Goal: Information Seeking & Learning: Find specific fact

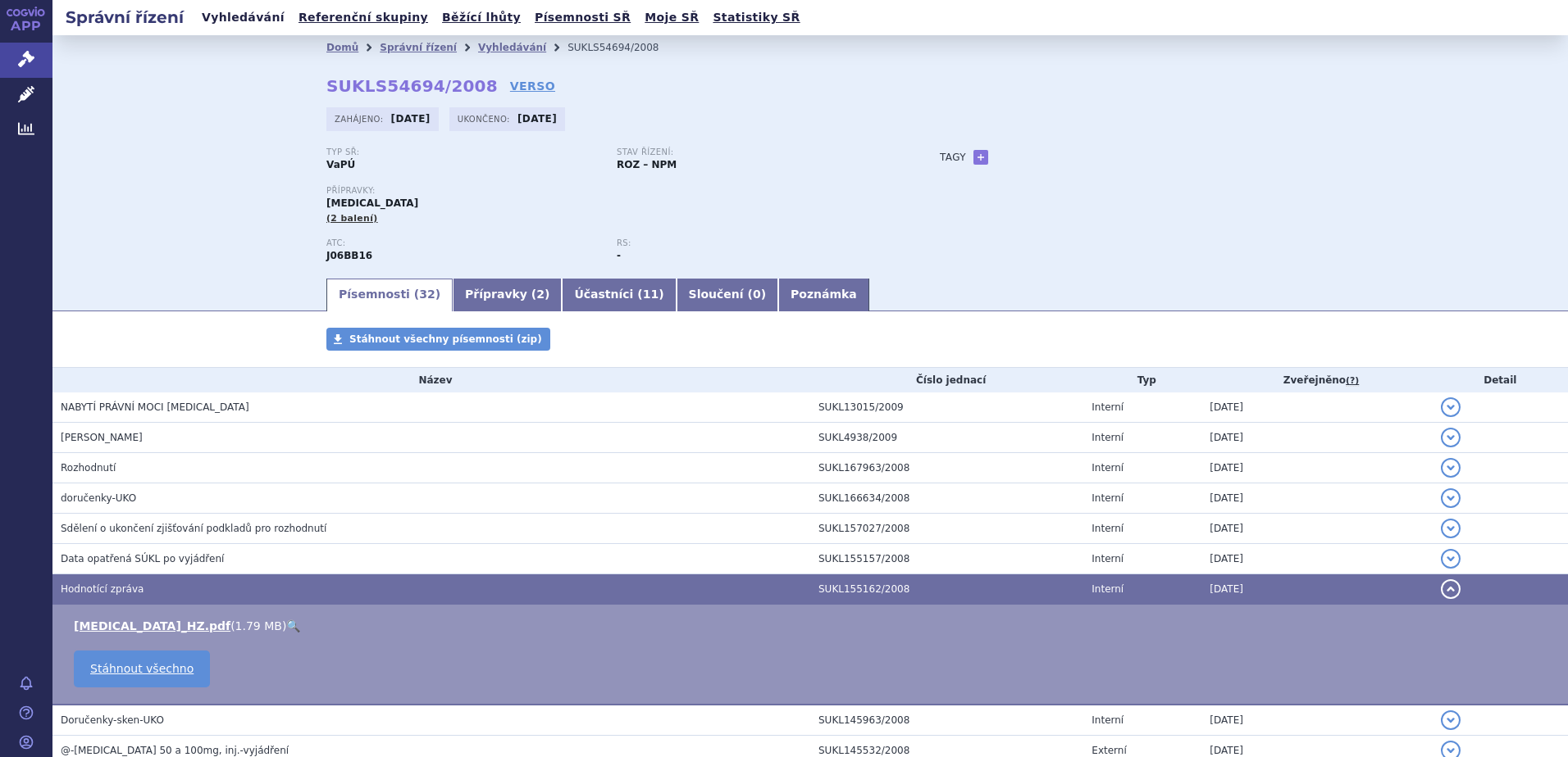
click at [227, 17] on link "Vyhledávání" at bounding box center [243, 18] width 92 height 23
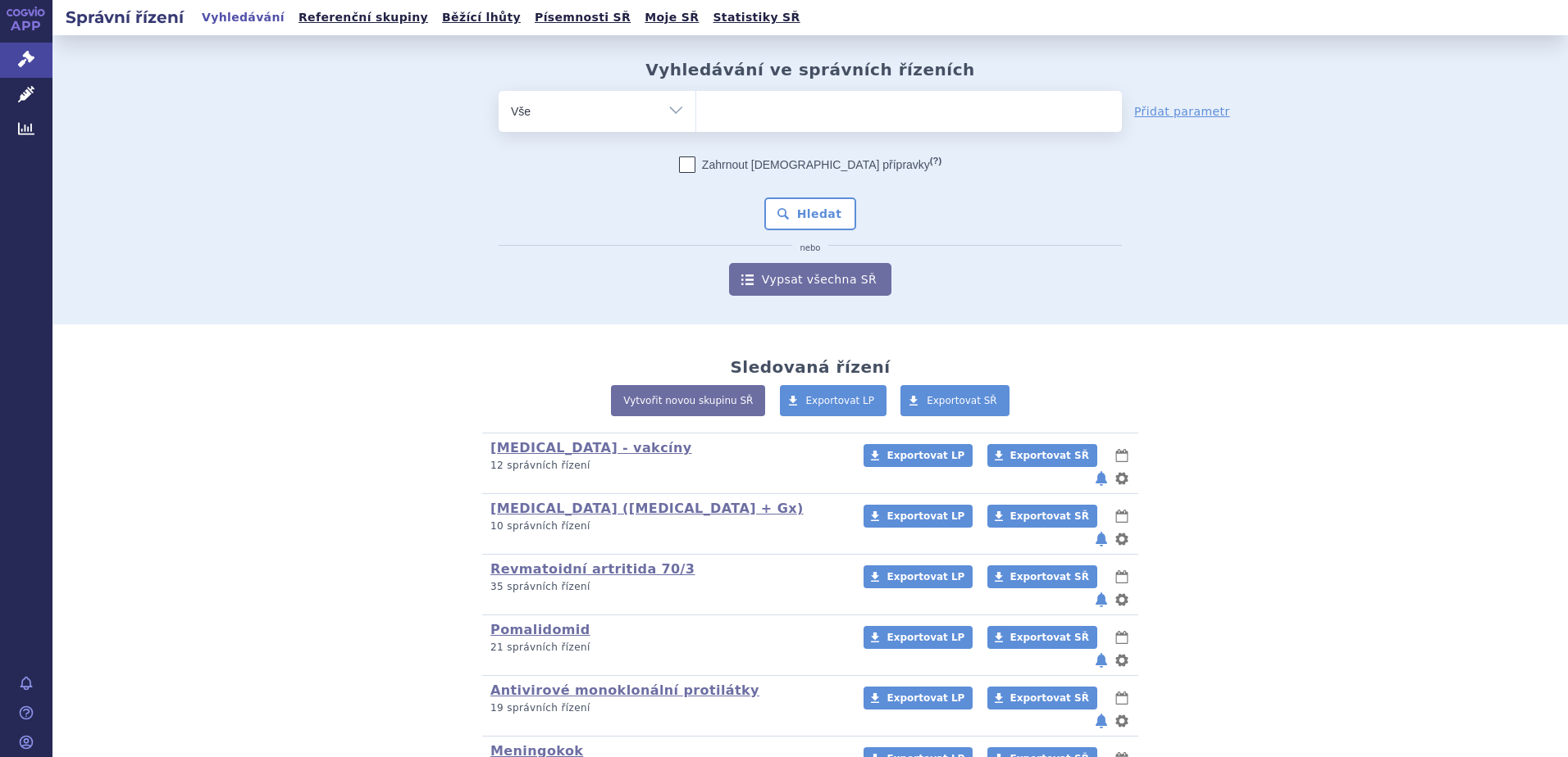
type input "SUKLS94046/2009"
select select "SUKLS94046/2009"
click at [799, 202] on button "Hledat" at bounding box center [811, 213] width 92 height 32
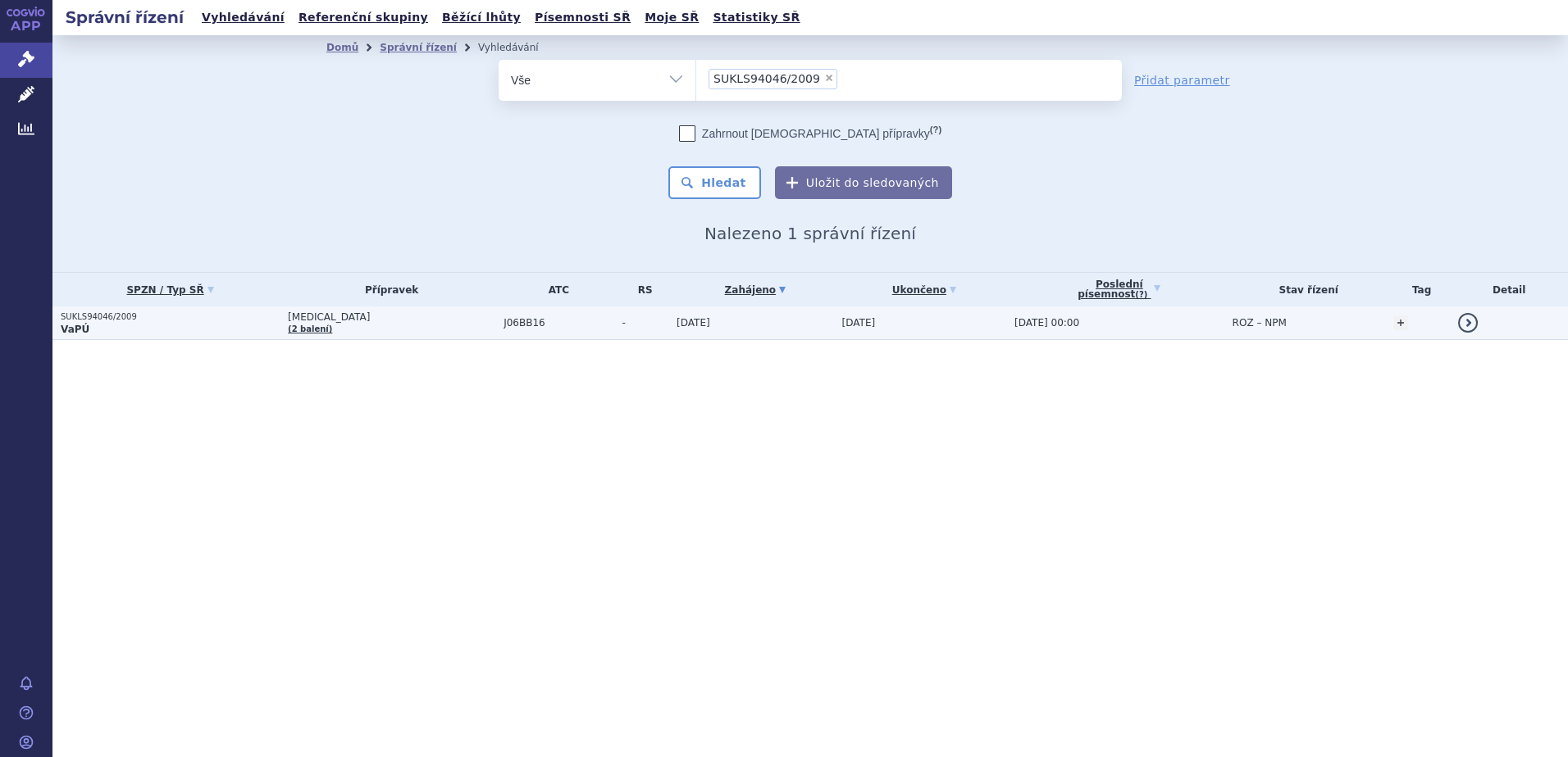
click at [117, 317] on p "SUKLS94046/2009" at bounding box center [170, 317] width 219 height 12
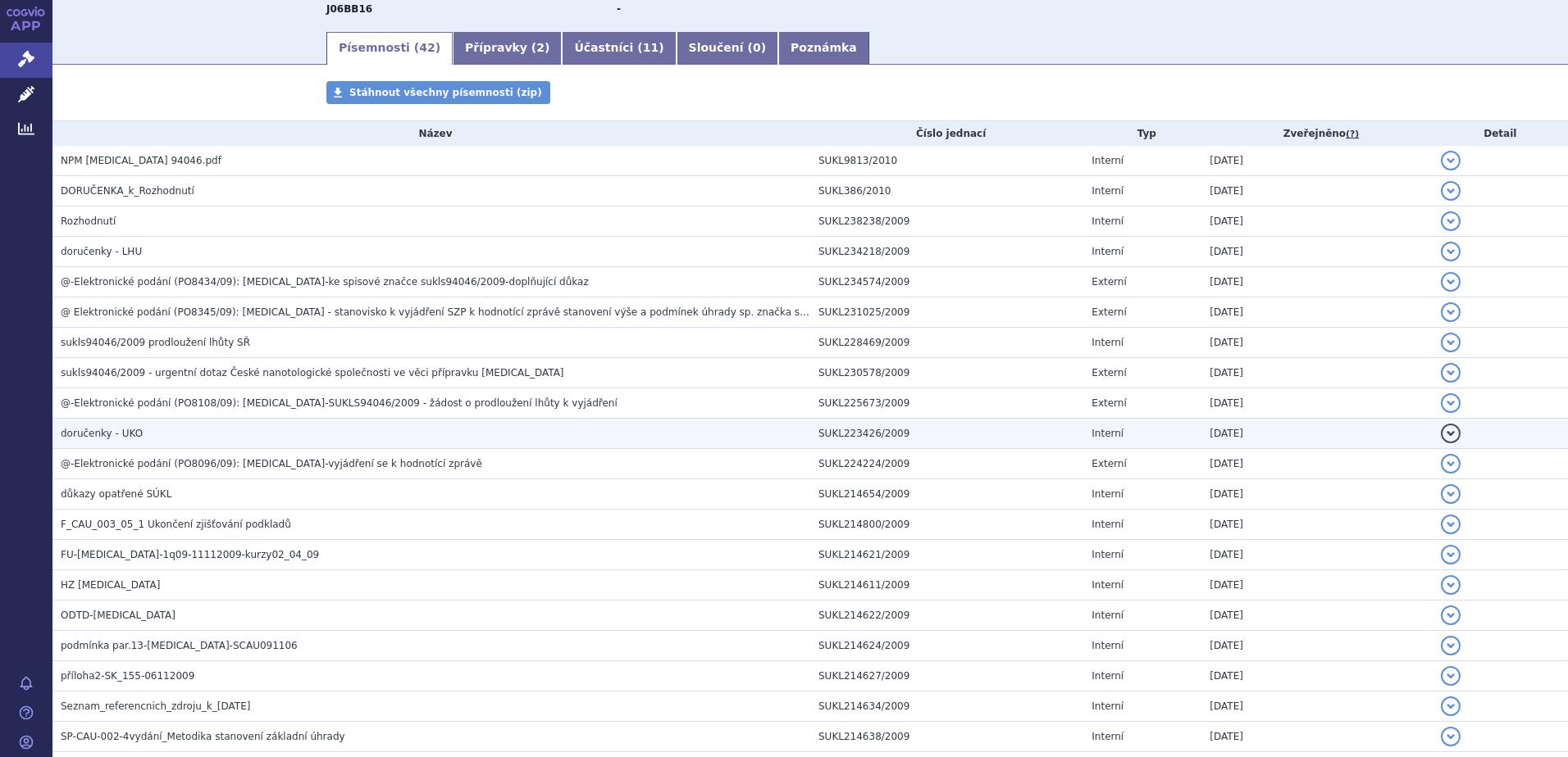
scroll to position [328, 0]
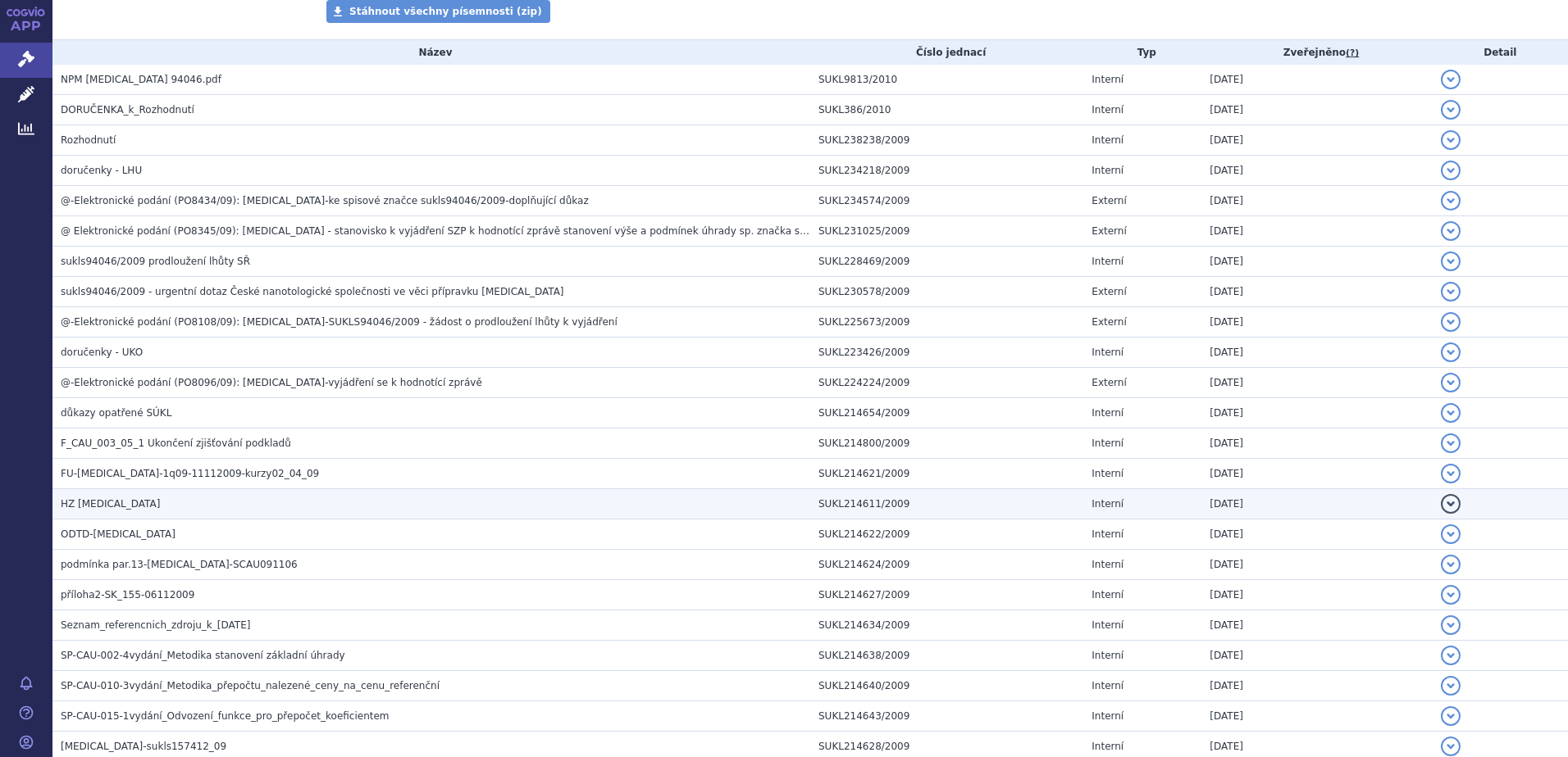
click at [116, 499] on h3 "HZ Synagis" at bounding box center [435, 504] width 750 height 17
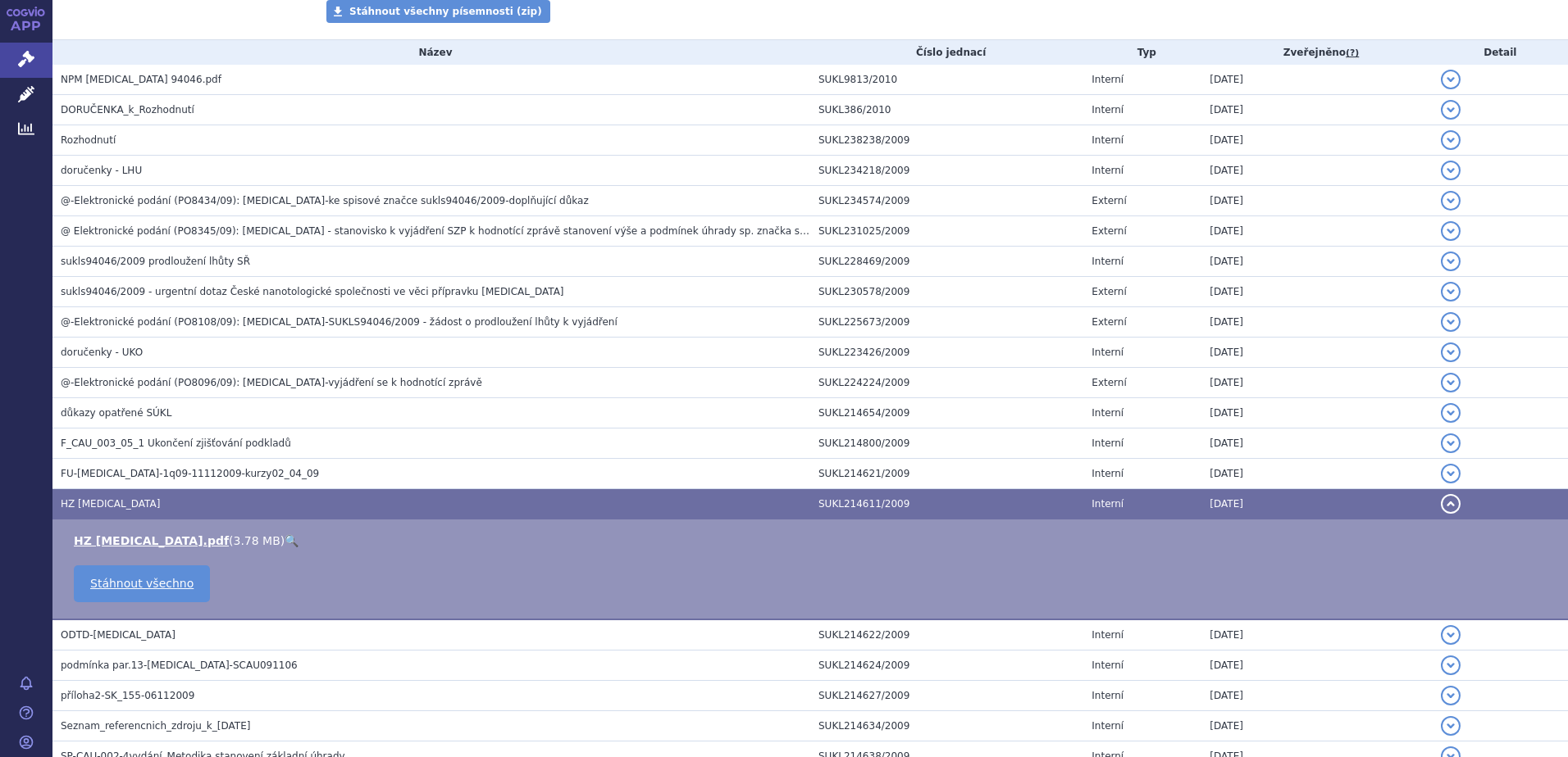
click at [285, 538] on link "🔍" at bounding box center [292, 540] width 14 height 13
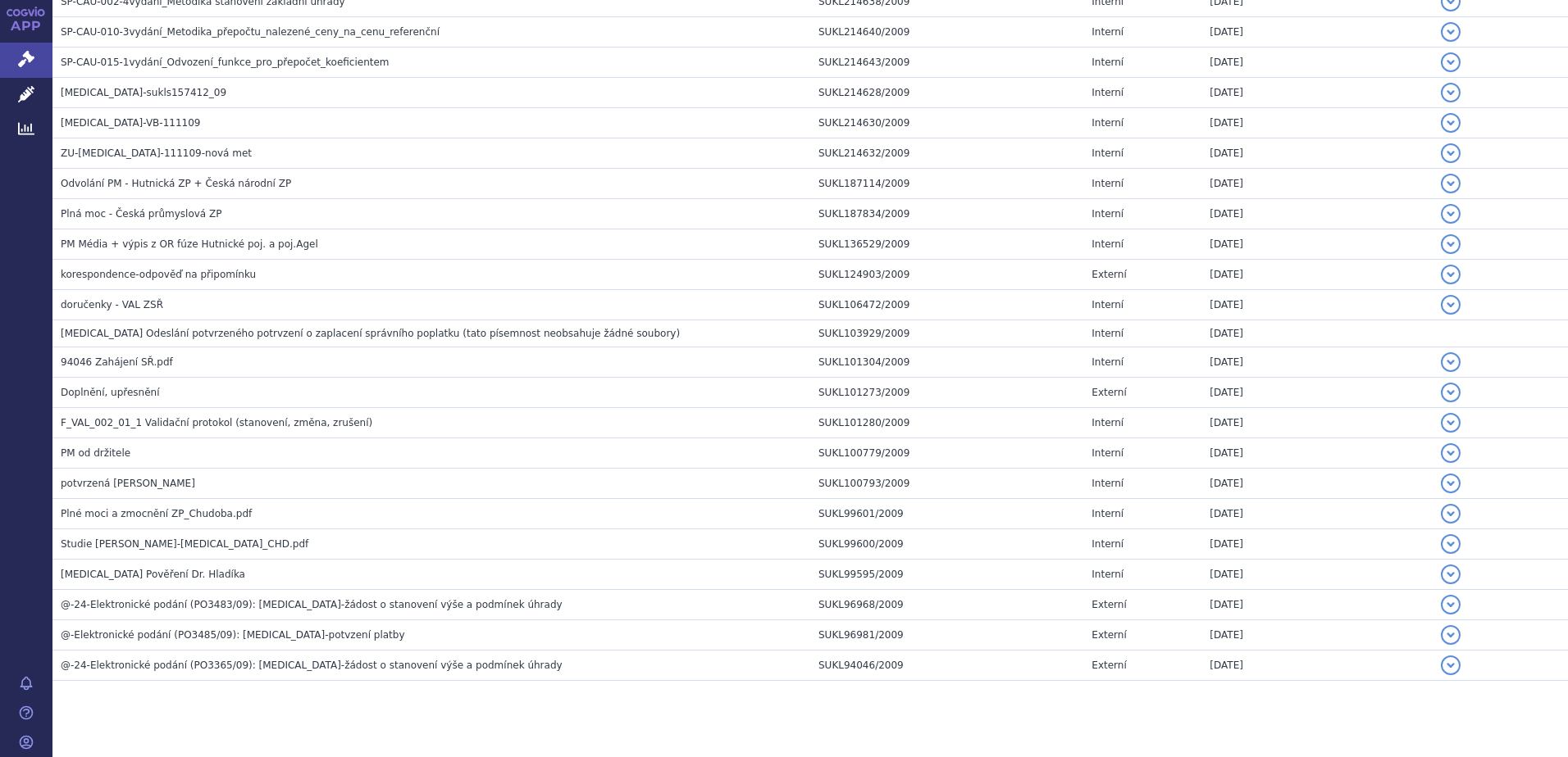
scroll to position [1105, 0]
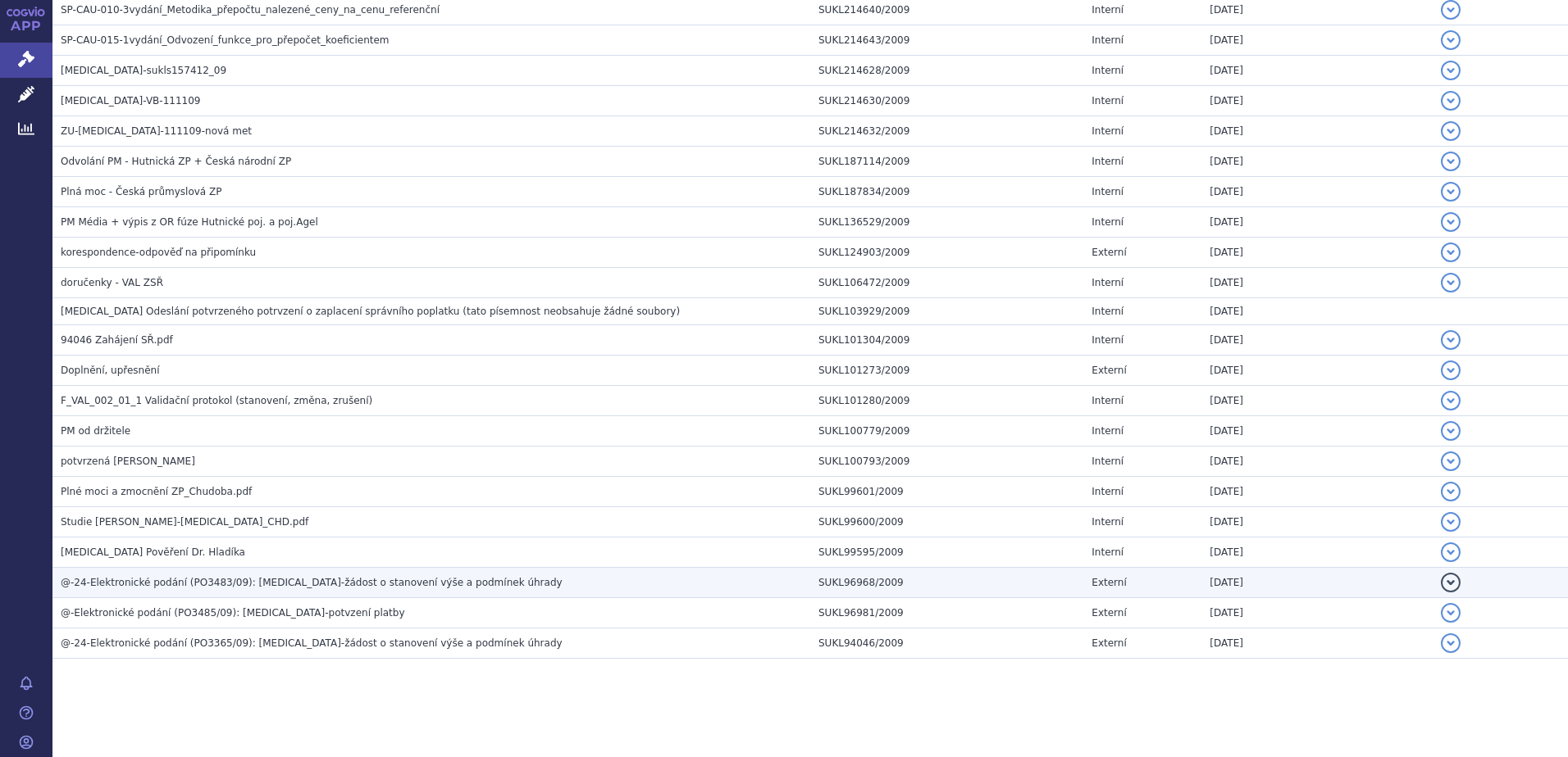
click at [330, 573] on td "@-24-Elektronické podání (PO3483/09): SYNAGIS-žádost o stanovení výše a podmíne…" at bounding box center [430, 583] width 757 height 30
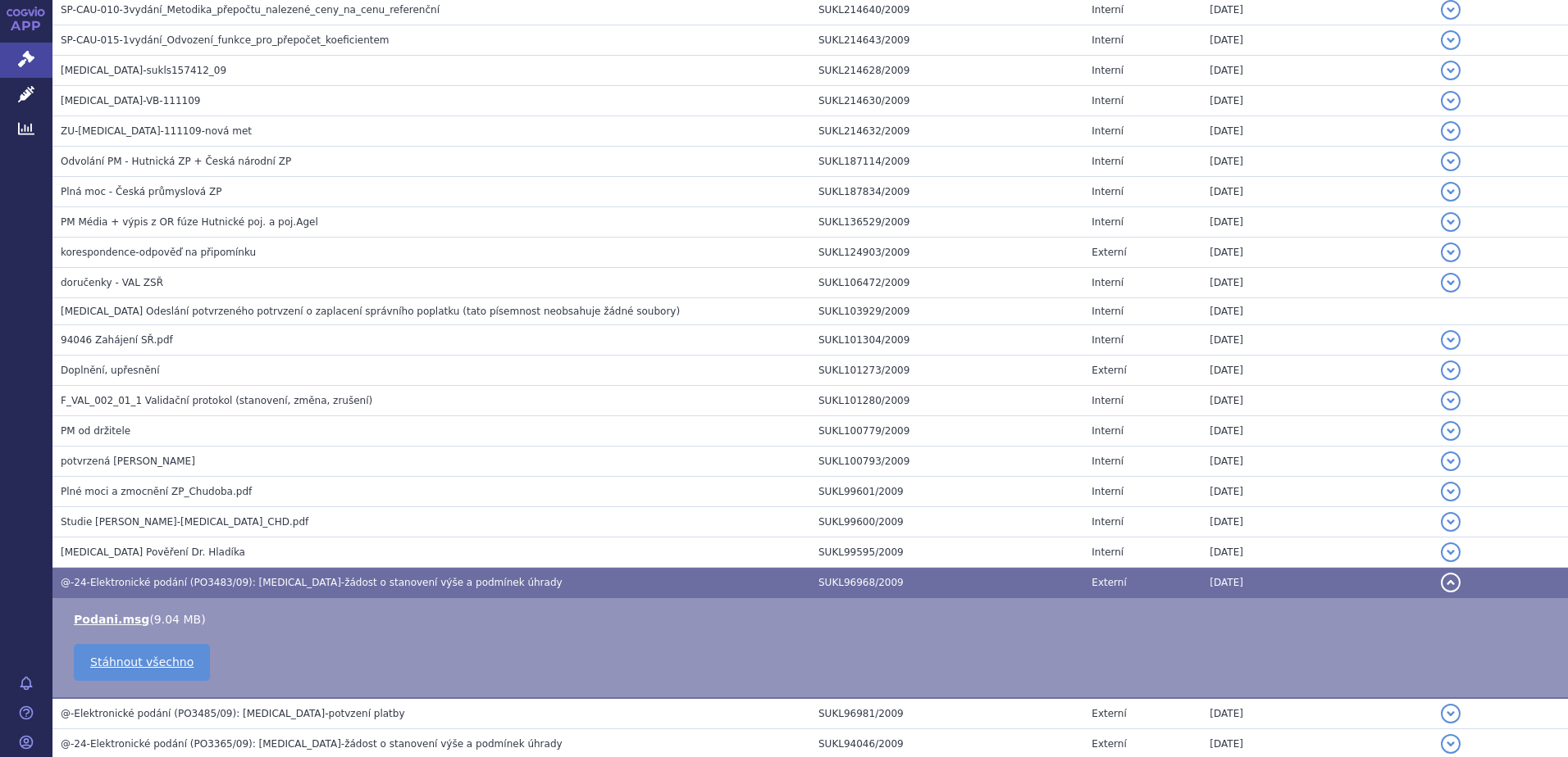
click at [330, 573] on td "@-24-Elektronické podání (PO3483/09): SYNAGIS-žádost o stanovení výše a podmíne…" at bounding box center [430, 583] width 757 height 30
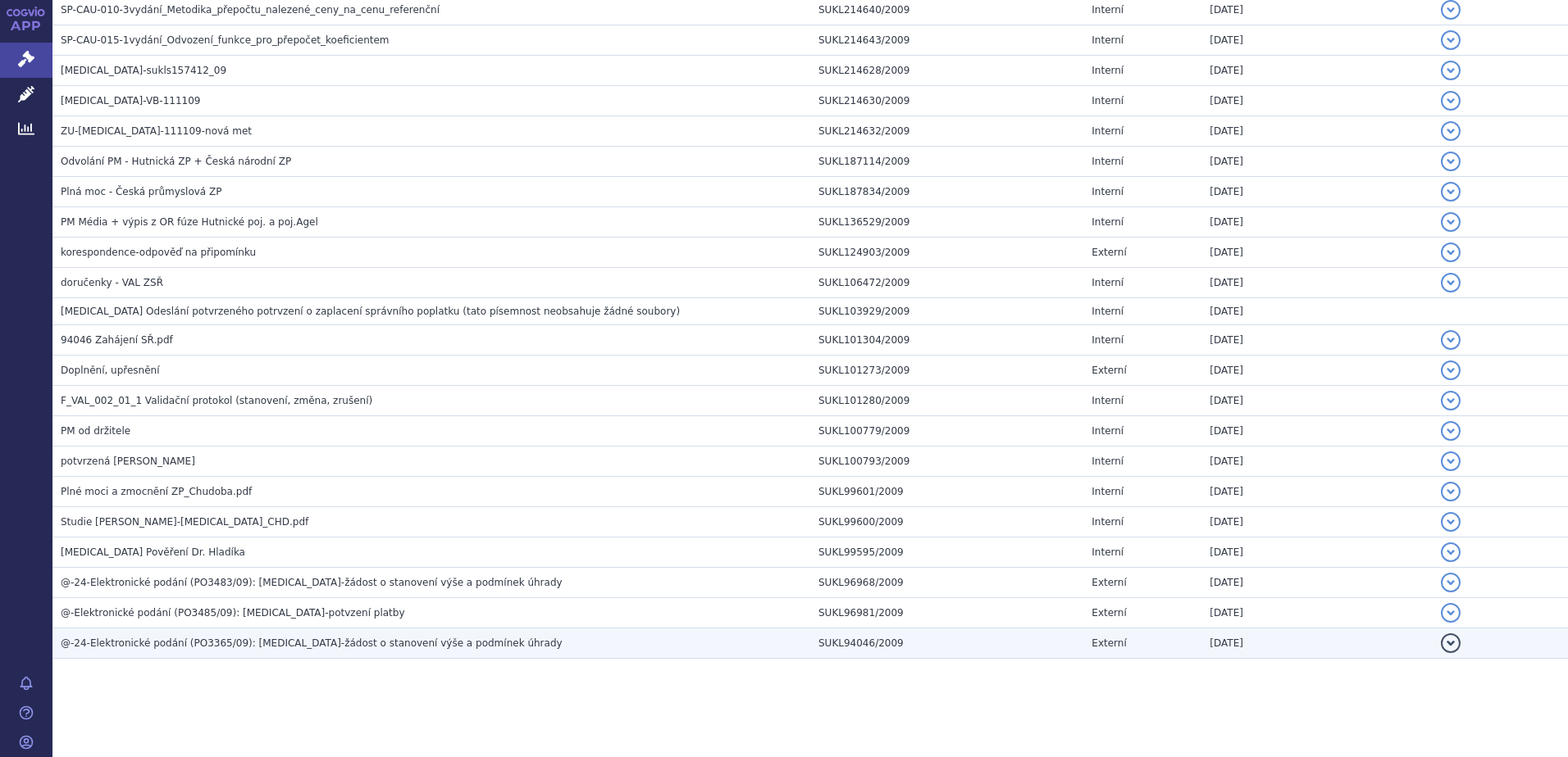
click at [330, 644] on span "@-24-Elektronické podání (PO3365/09): SYNAGIS-žádost o stanovení výše a podmíne…" at bounding box center [311, 643] width 502 height 12
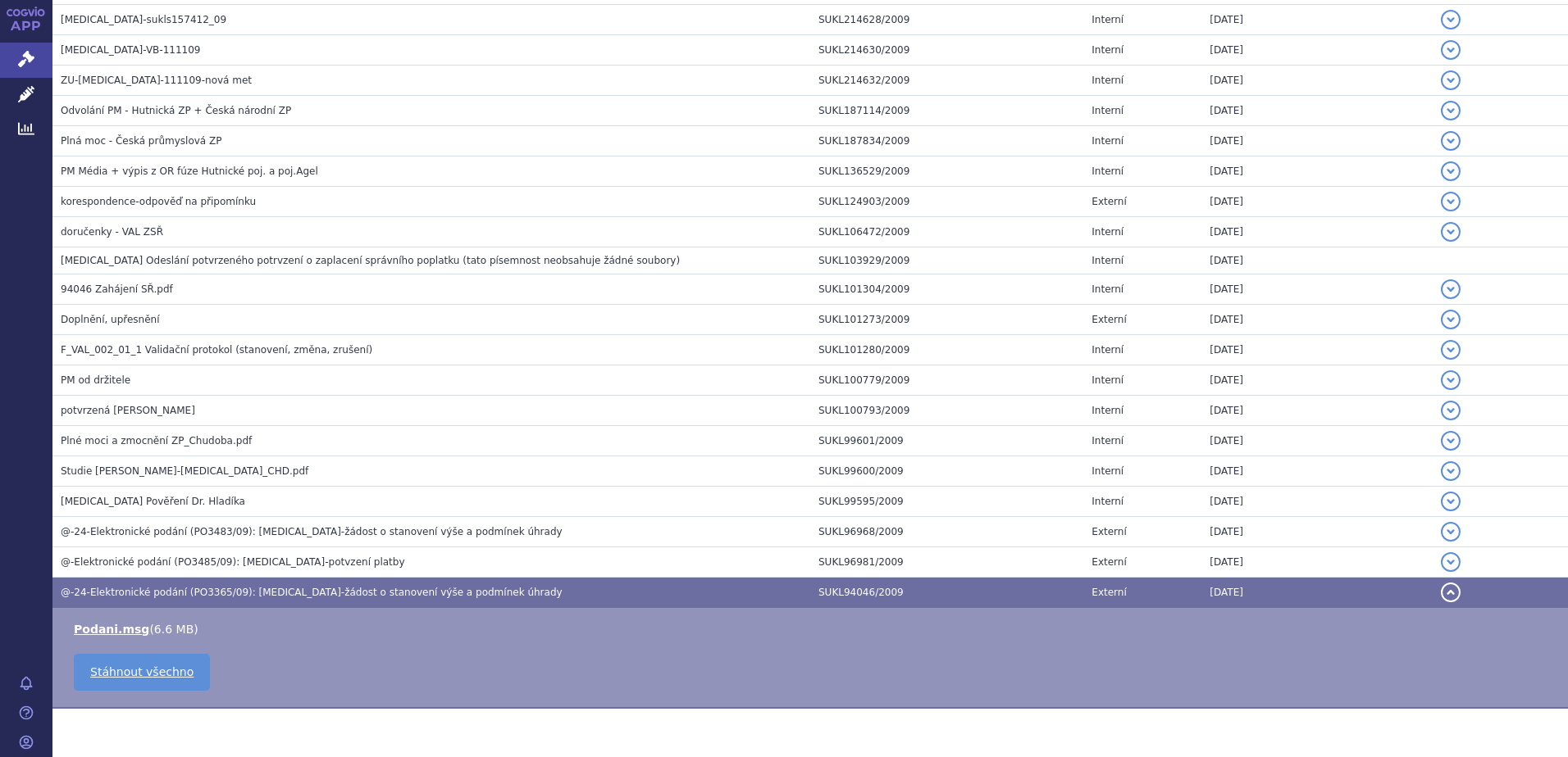
scroll to position [1105, 0]
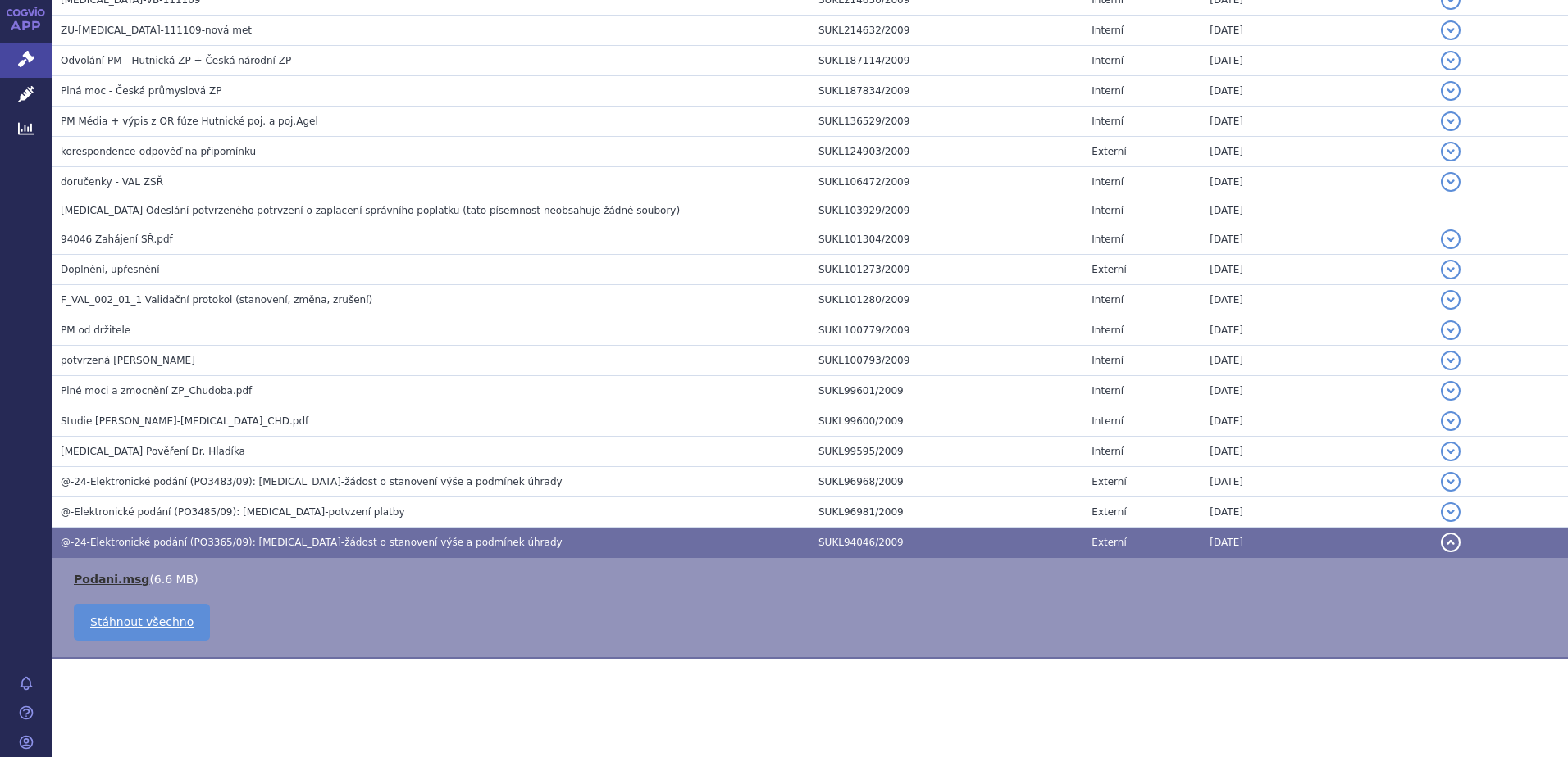
click at [125, 579] on link "Podani.msg" at bounding box center [111, 579] width 76 height 13
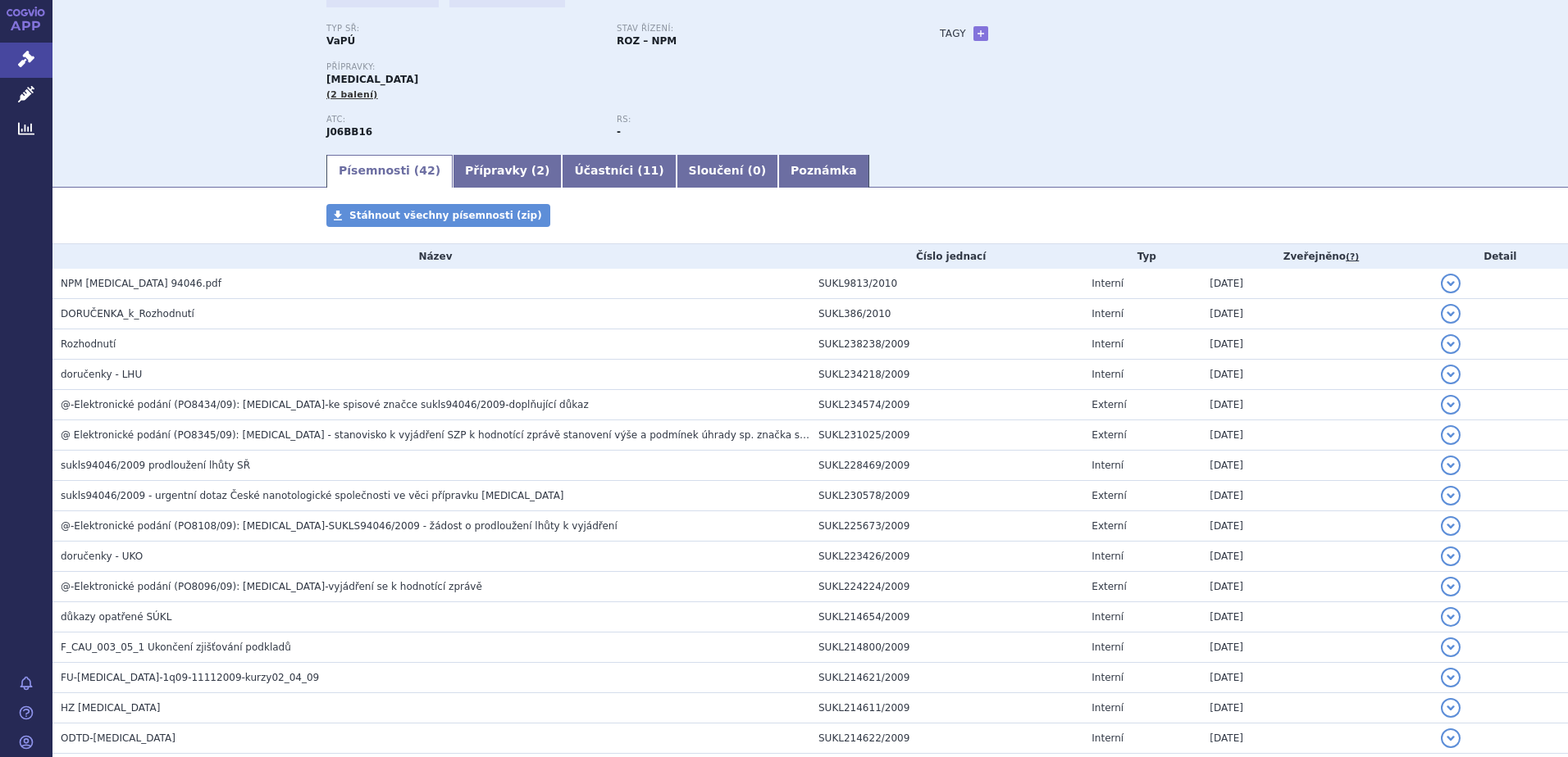
scroll to position [0, 0]
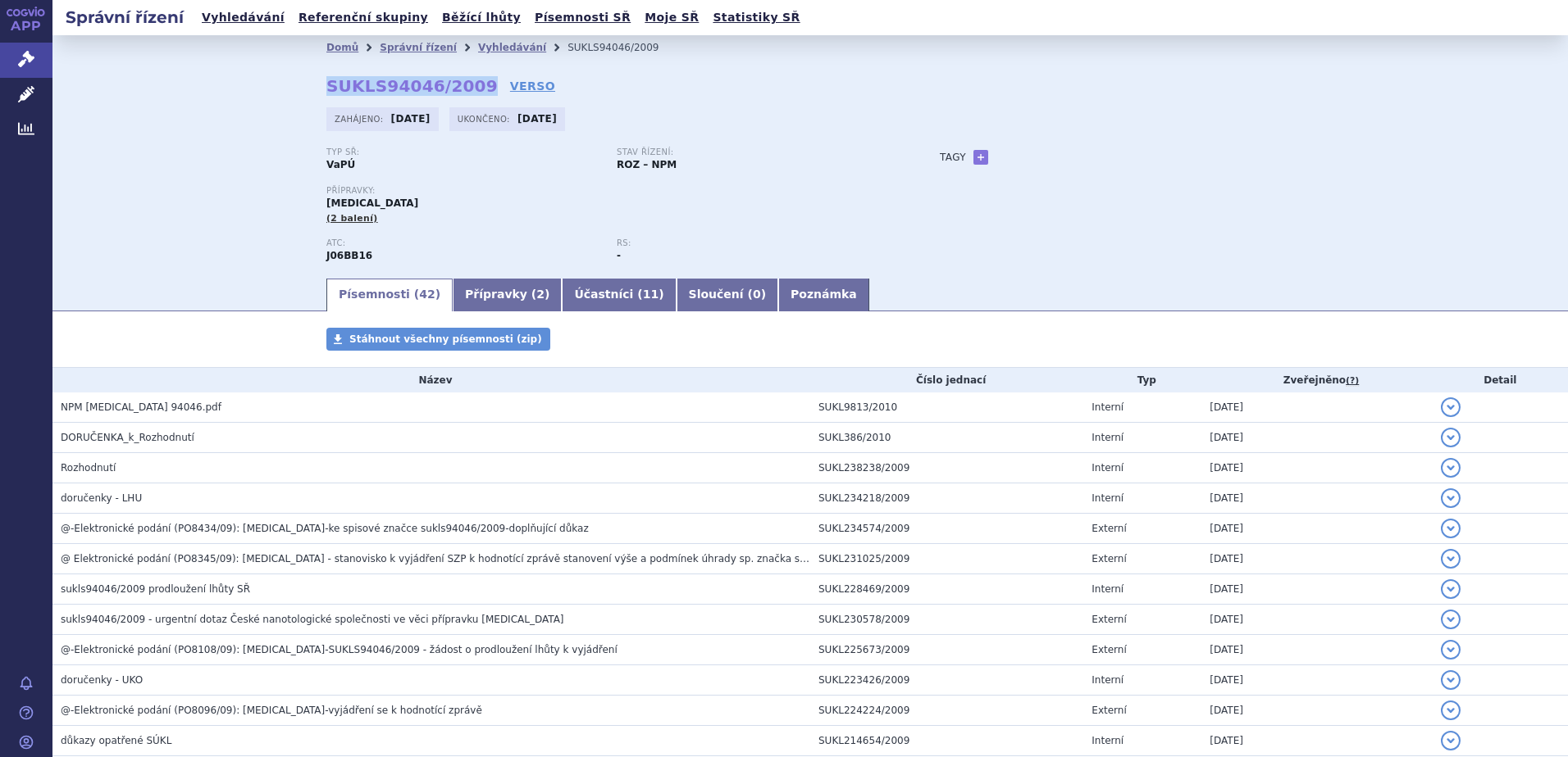
drag, startPoint x: 316, startPoint y: 85, endPoint x: 463, endPoint y: 91, distance: 147.1
click at [463, 91] on div "Domů Správní řízení Vyhledávání SUKLS94046/2009 SUKLS94046/2009 VERSO Zahájeno:…" at bounding box center [811, 168] width 1034 height 216
copy strong "SUKLS94046/2009"
